Goal: Find specific page/section

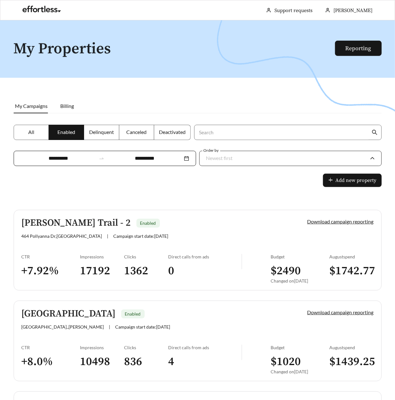
click at [308, 151] on div "Newest first" at bounding box center [287, 157] width 162 height 13
click at [36, 129] on label "All" at bounding box center [32, 132] width 36 height 15
click at [60, 137] on label "Enabled" at bounding box center [66, 132] width 35 height 15
